Goal: Share content: Share content

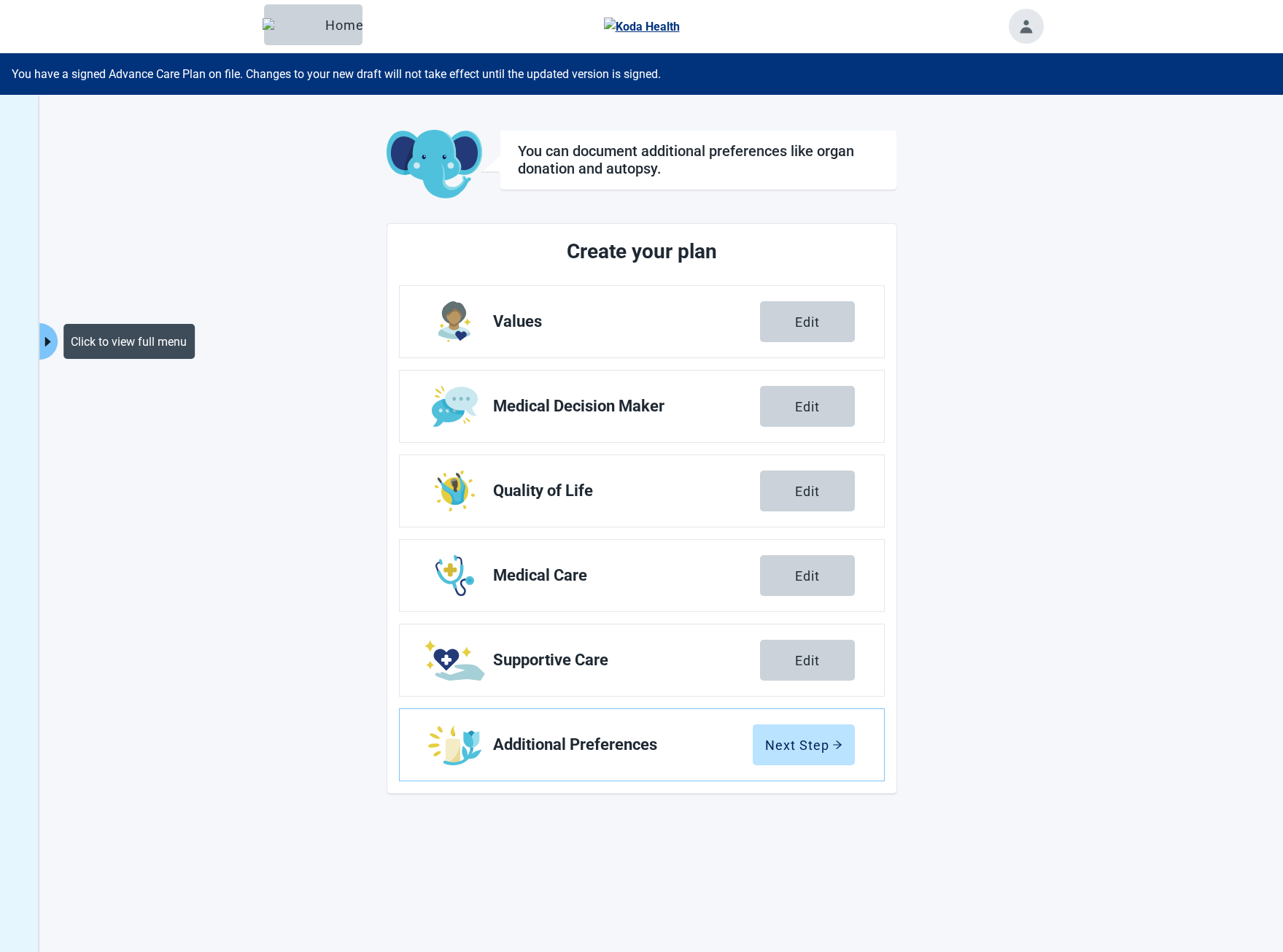
click at [53, 345] on icon "caret-right" at bounding box center [47, 341] width 14 height 14
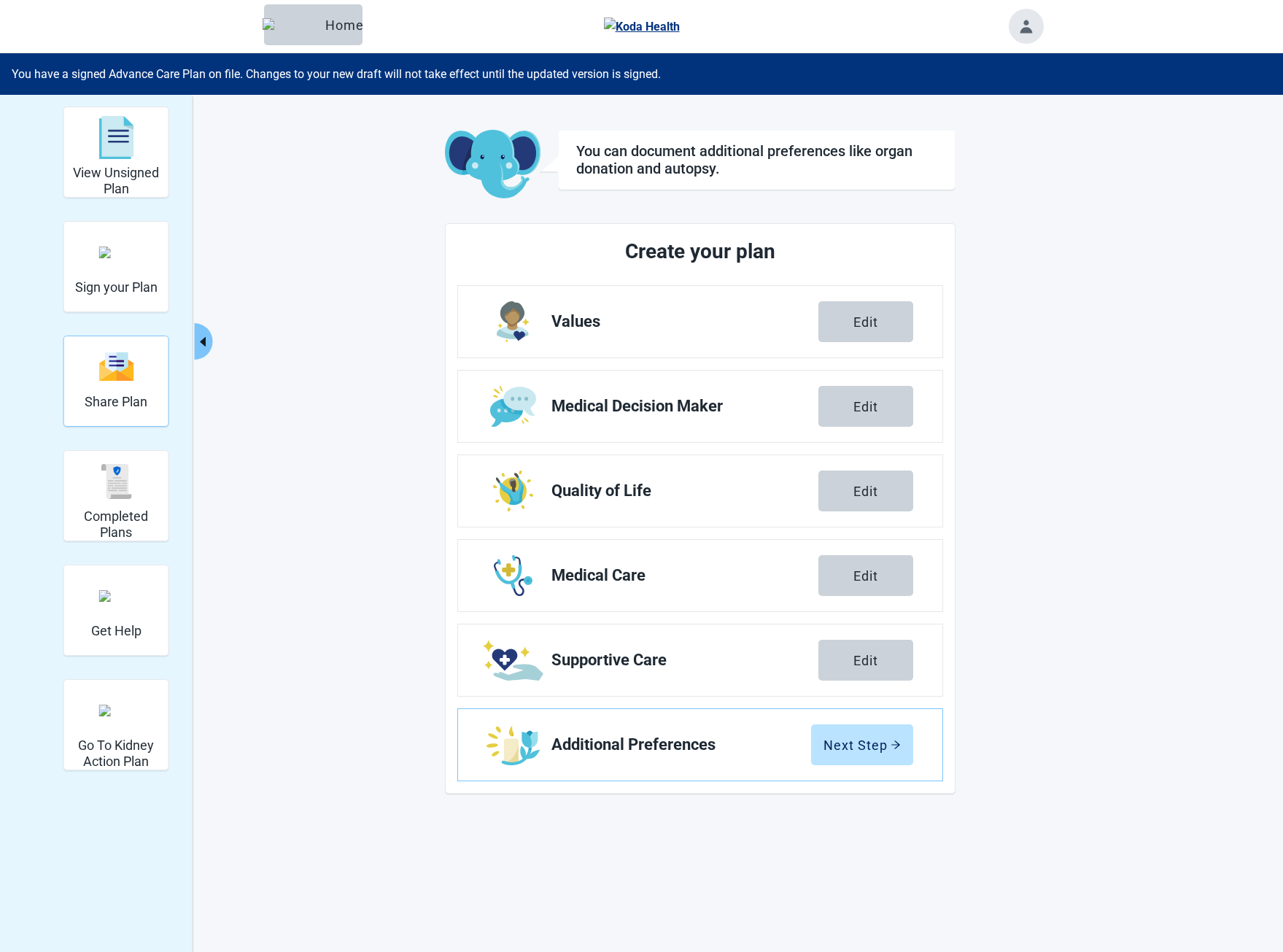
click at [121, 401] on h2 "Share Plan" at bounding box center [116, 401] width 62 height 16
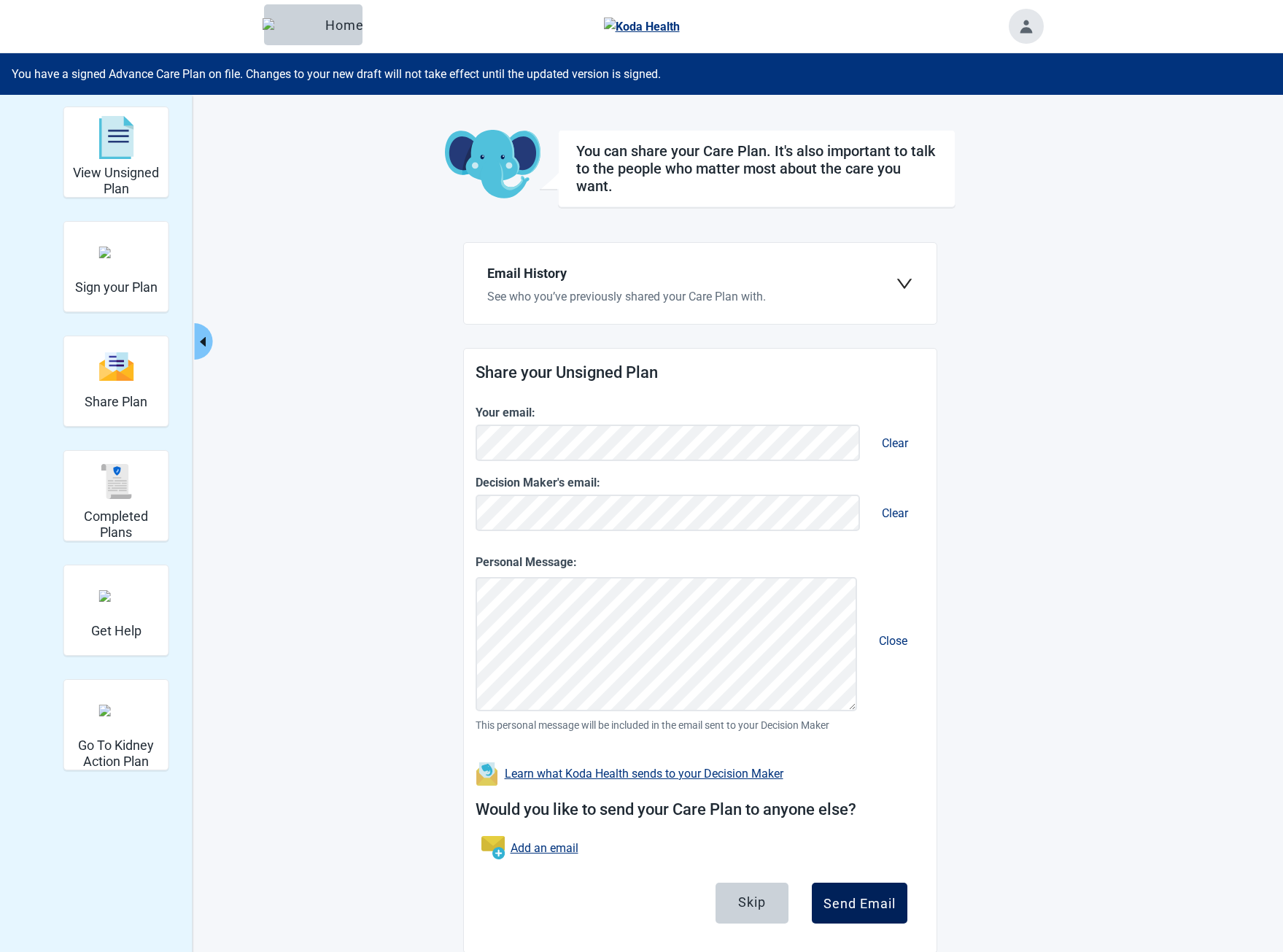
click at [864, 906] on div "Send Email" at bounding box center [859, 903] width 72 height 15
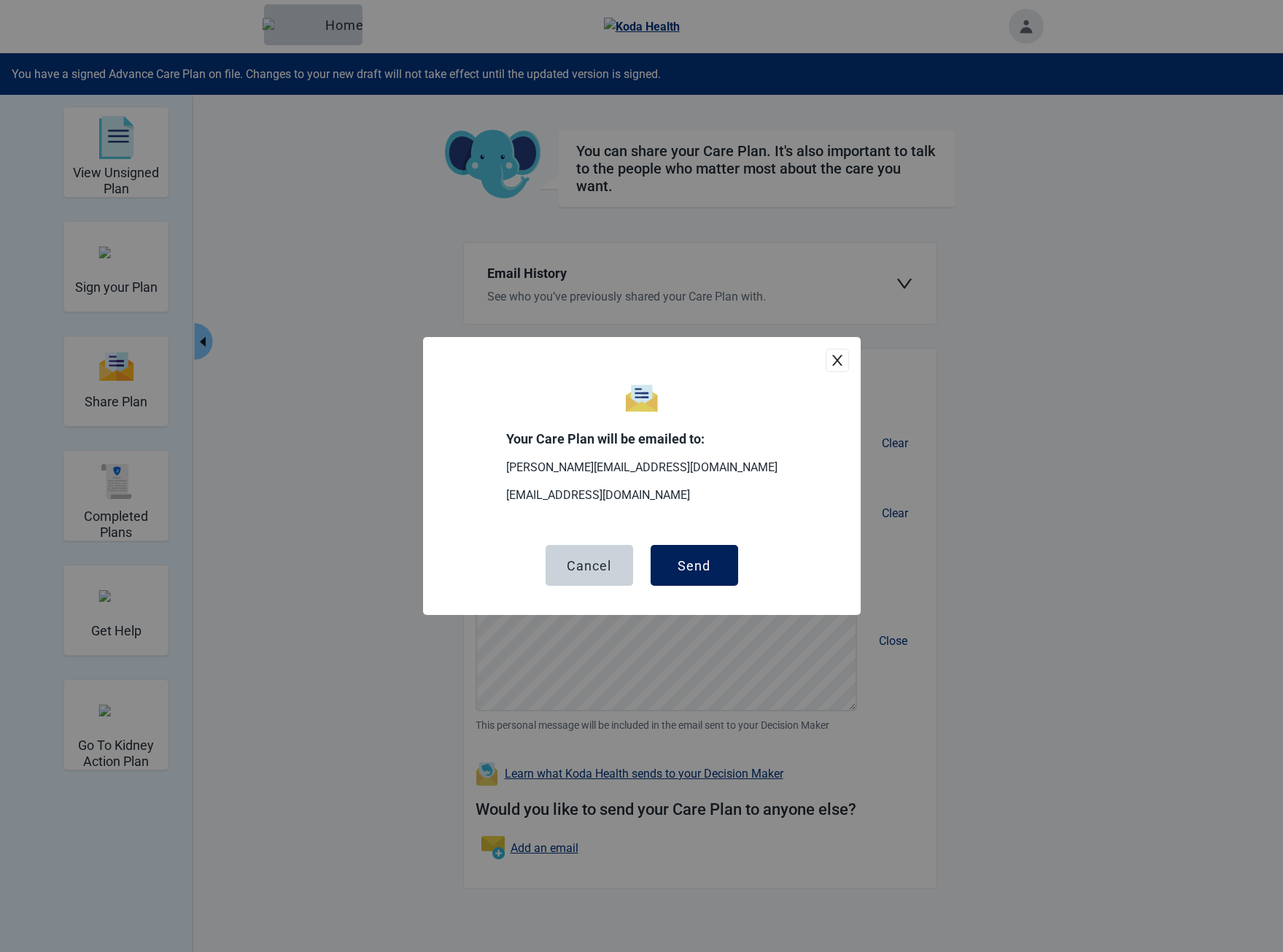
click at [676, 560] on button "Send" at bounding box center [694, 565] width 87 height 41
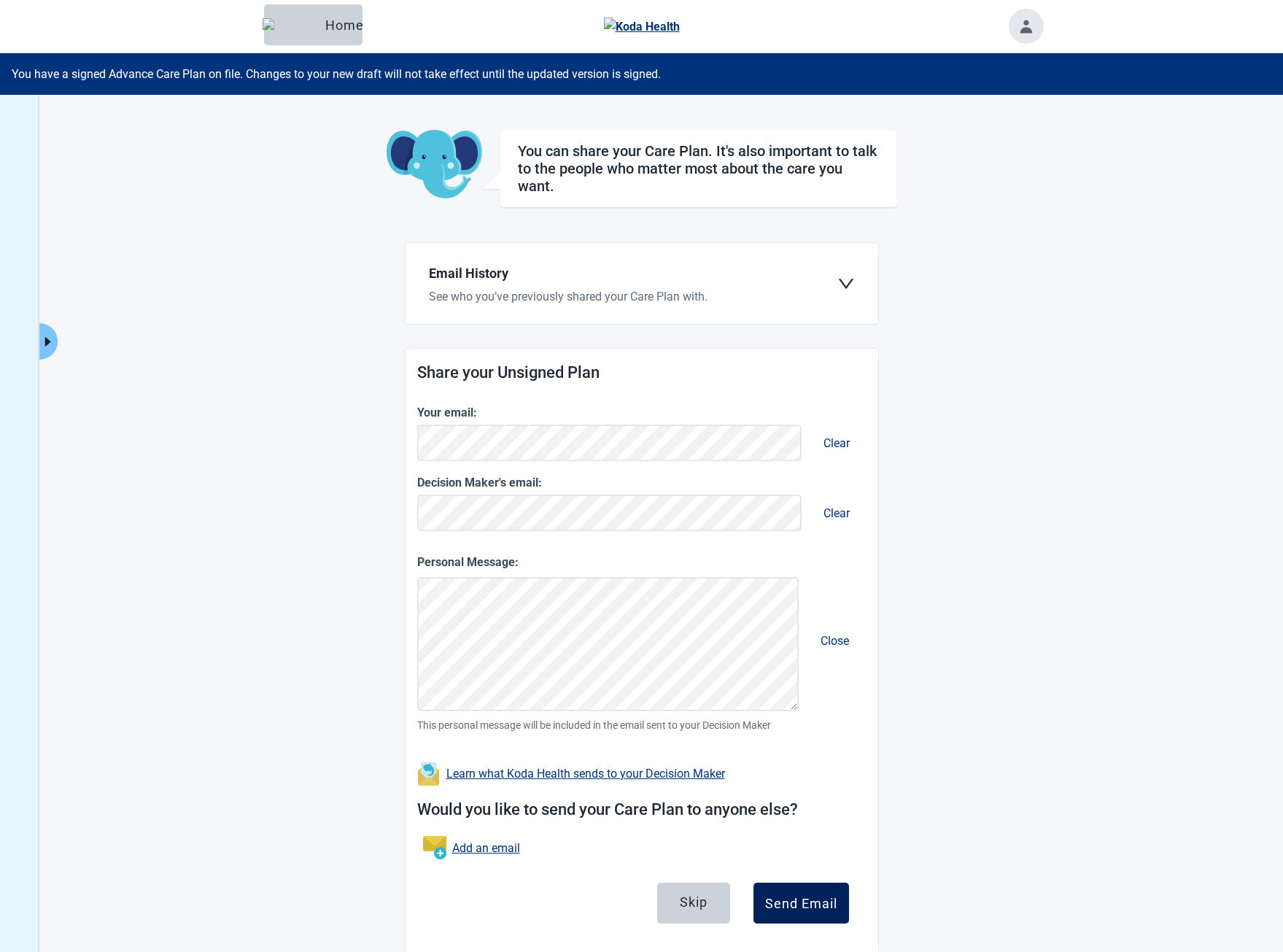
drag, startPoint x: 868, startPoint y: 905, endPoint x: 832, endPoint y: 905, distance: 36.0
click at [868, 905] on div "Share your Unsigned Plan Your email: Clear Decision Maker's email: Clear Person…" at bounding box center [642, 651] width 473 height 604
click at [832, 905] on div "Send Email" at bounding box center [801, 903] width 72 height 15
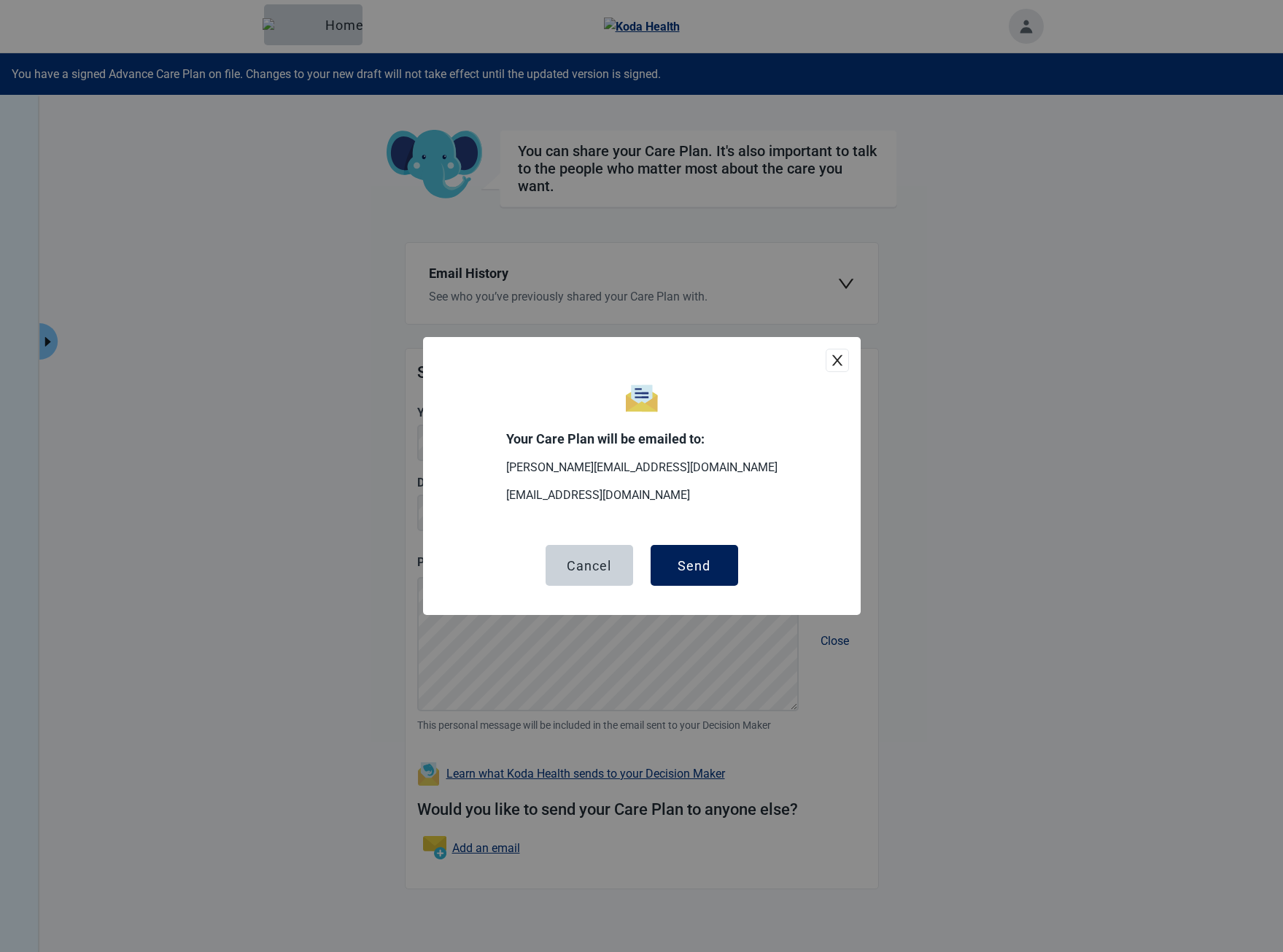
click at [683, 563] on div "Send" at bounding box center [694, 565] width 32 height 15
